Goal: Task Accomplishment & Management: Manage account settings

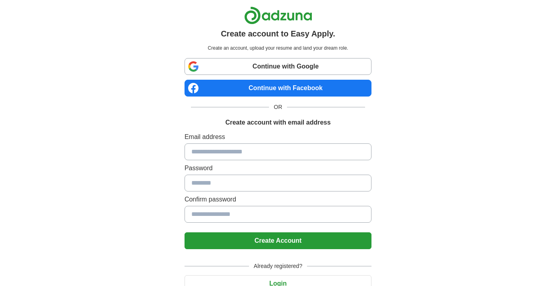
click at [296, 150] on input at bounding box center [278, 151] width 187 height 17
type input "**********"
click at [306, 187] on input at bounding box center [278, 183] width 187 height 17
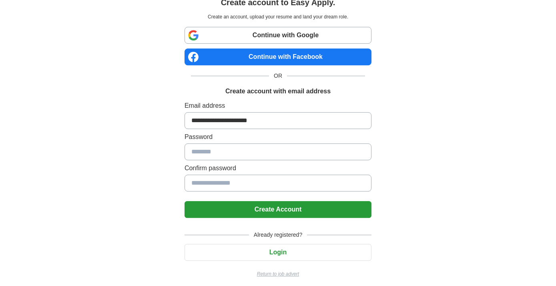
scroll to position [36, 0]
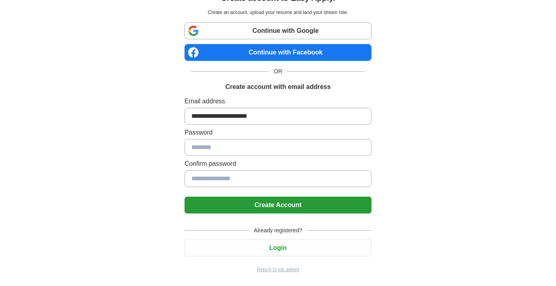
click at [291, 249] on button "Login" at bounding box center [278, 247] width 187 height 17
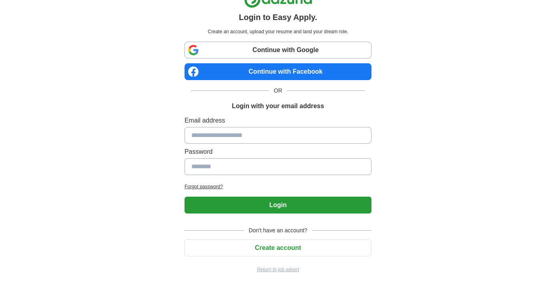
scroll to position [16, 0]
click at [271, 132] on input at bounding box center [278, 135] width 187 height 17
type input "**********"
click at [268, 164] on input at bounding box center [278, 166] width 187 height 17
click at [211, 187] on h2 "Forgot password?" at bounding box center [278, 186] width 187 height 7
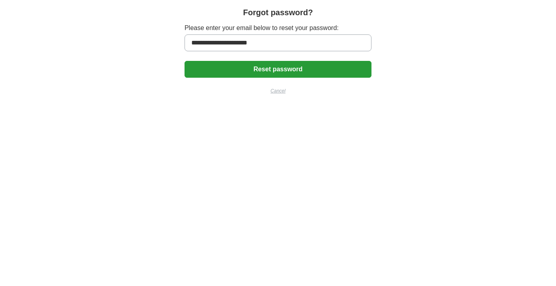
click at [242, 70] on button "Reset password" at bounding box center [278, 69] width 187 height 17
